Goal: Information Seeking & Learning: Learn about a topic

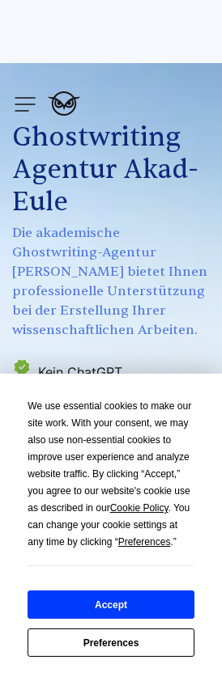
click at [163, 471] on div "We use essential cookies to make our site work. With your consent, we may also …" at bounding box center [111, 474] width 166 height 153
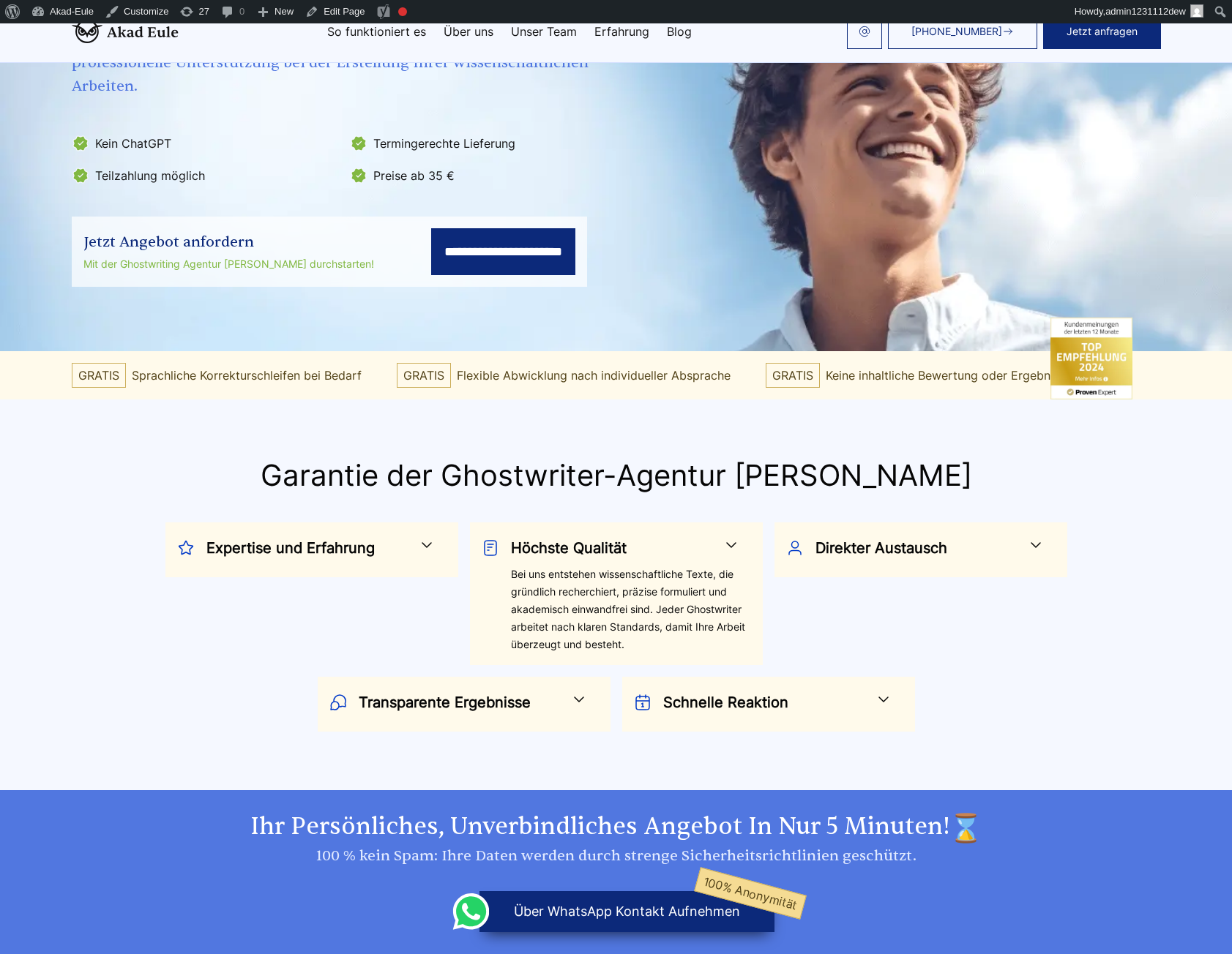
click at [658, 536] on h3 "Höchste Qualität" at bounding box center [622, 548] width 223 height 24
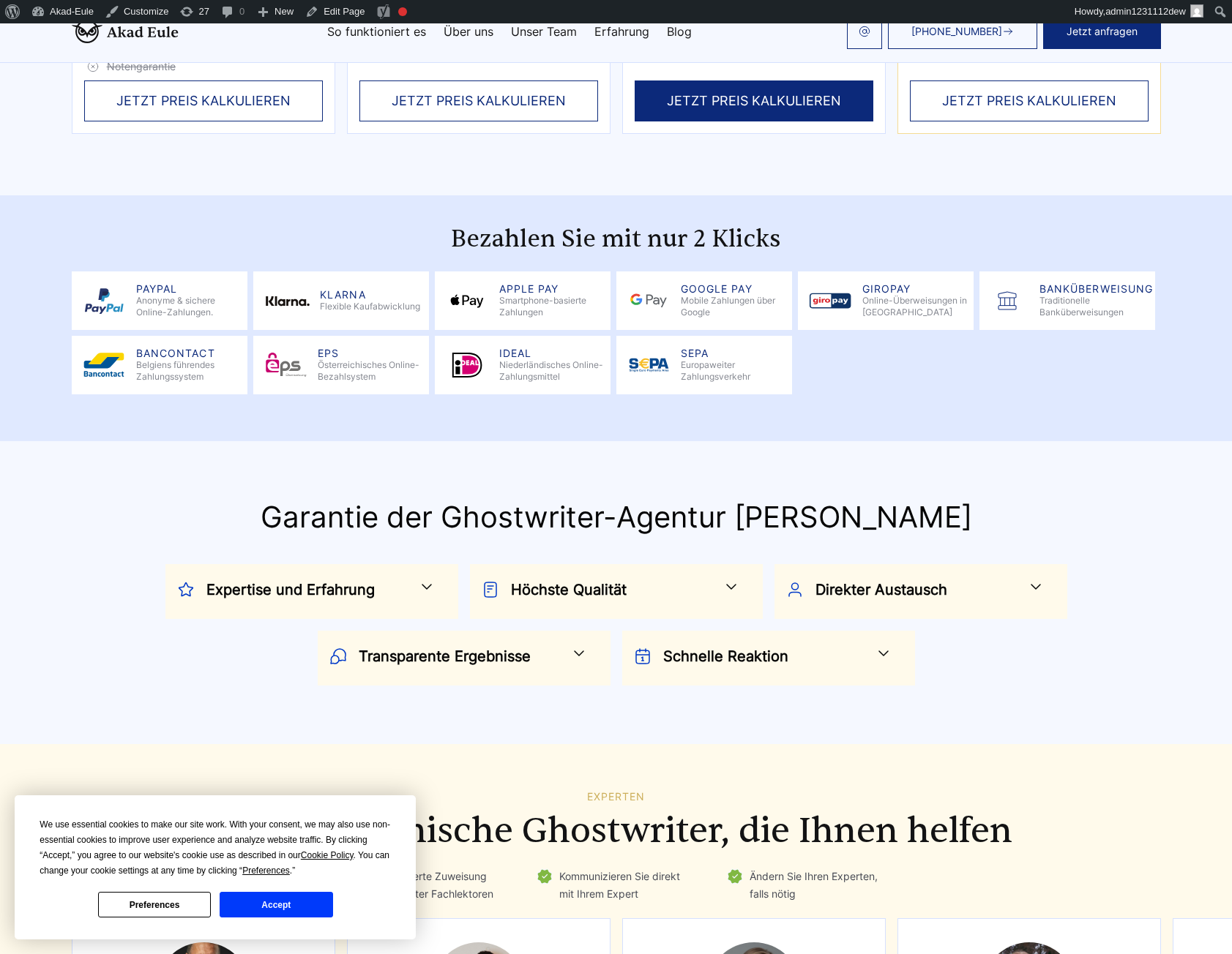
scroll to position [4830, 0]
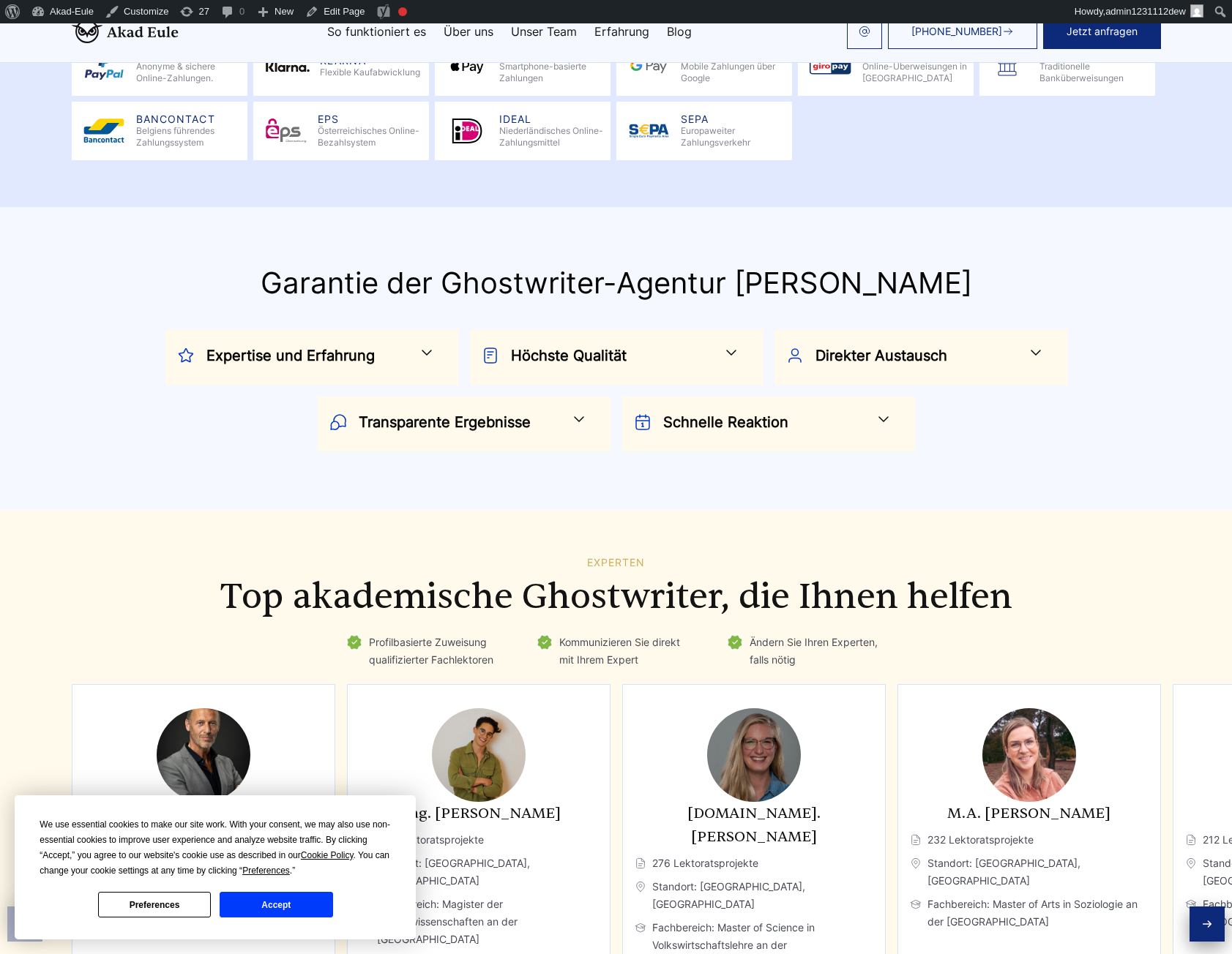
click at [678, 520] on section "Experten Top akademische Ghostwriter, die Ihnen helfen Profilbasierte Zuweisung…" at bounding box center [616, 833] width 1232 height 646
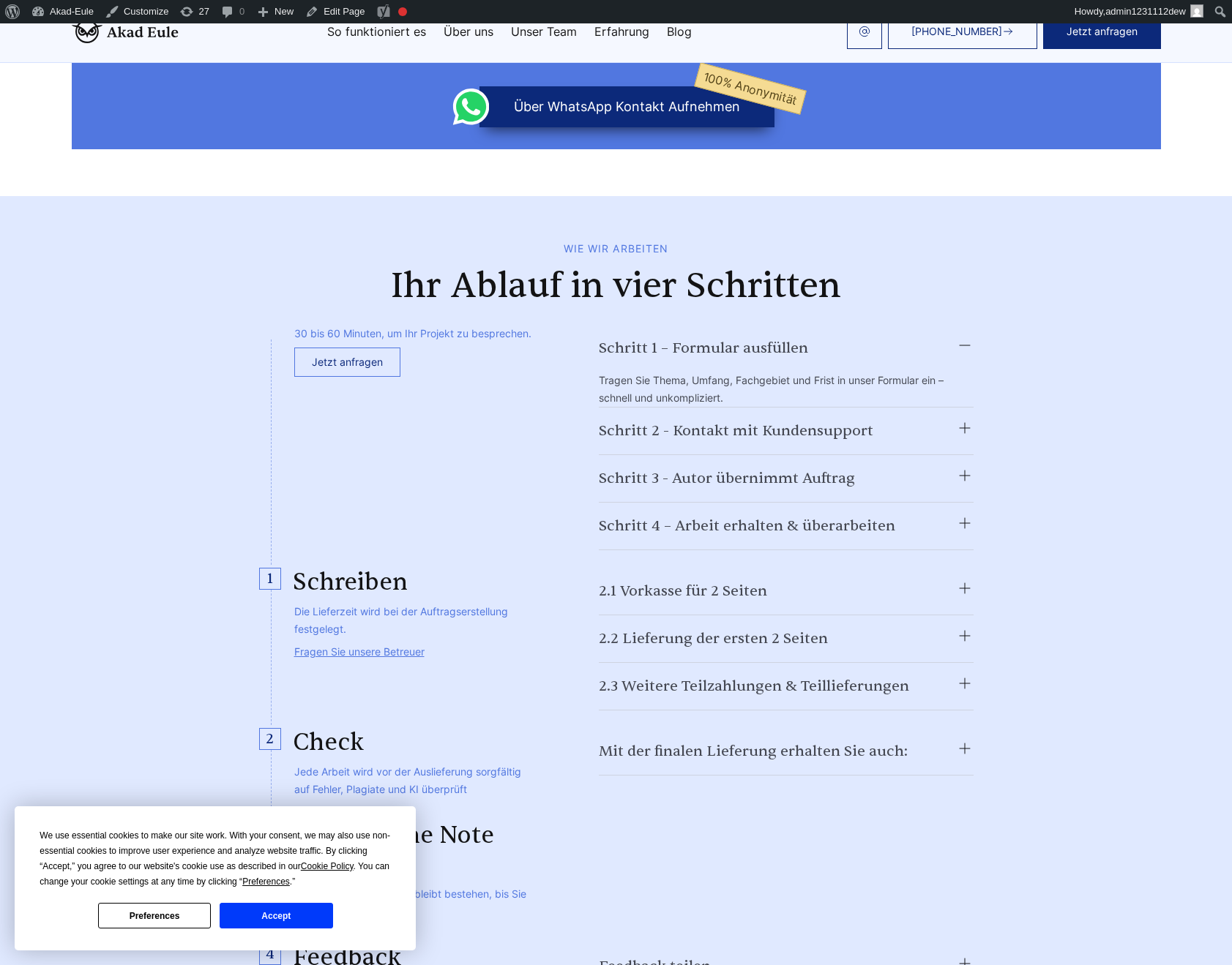
scroll to position [3424, 0]
